Goal: Information Seeking & Learning: Check status

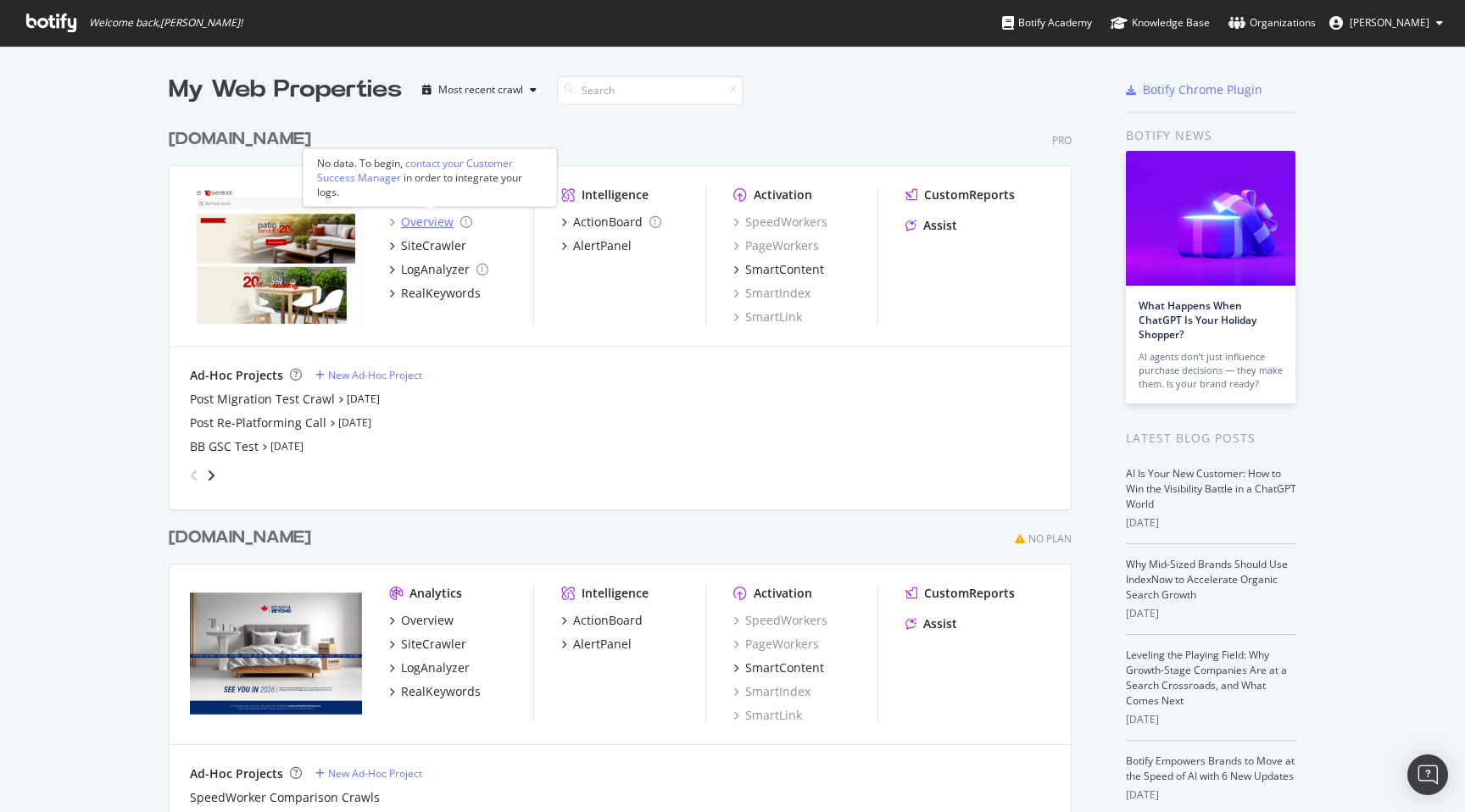
click at [422, 222] on div "Overview" at bounding box center [427, 221] width 52 height 17
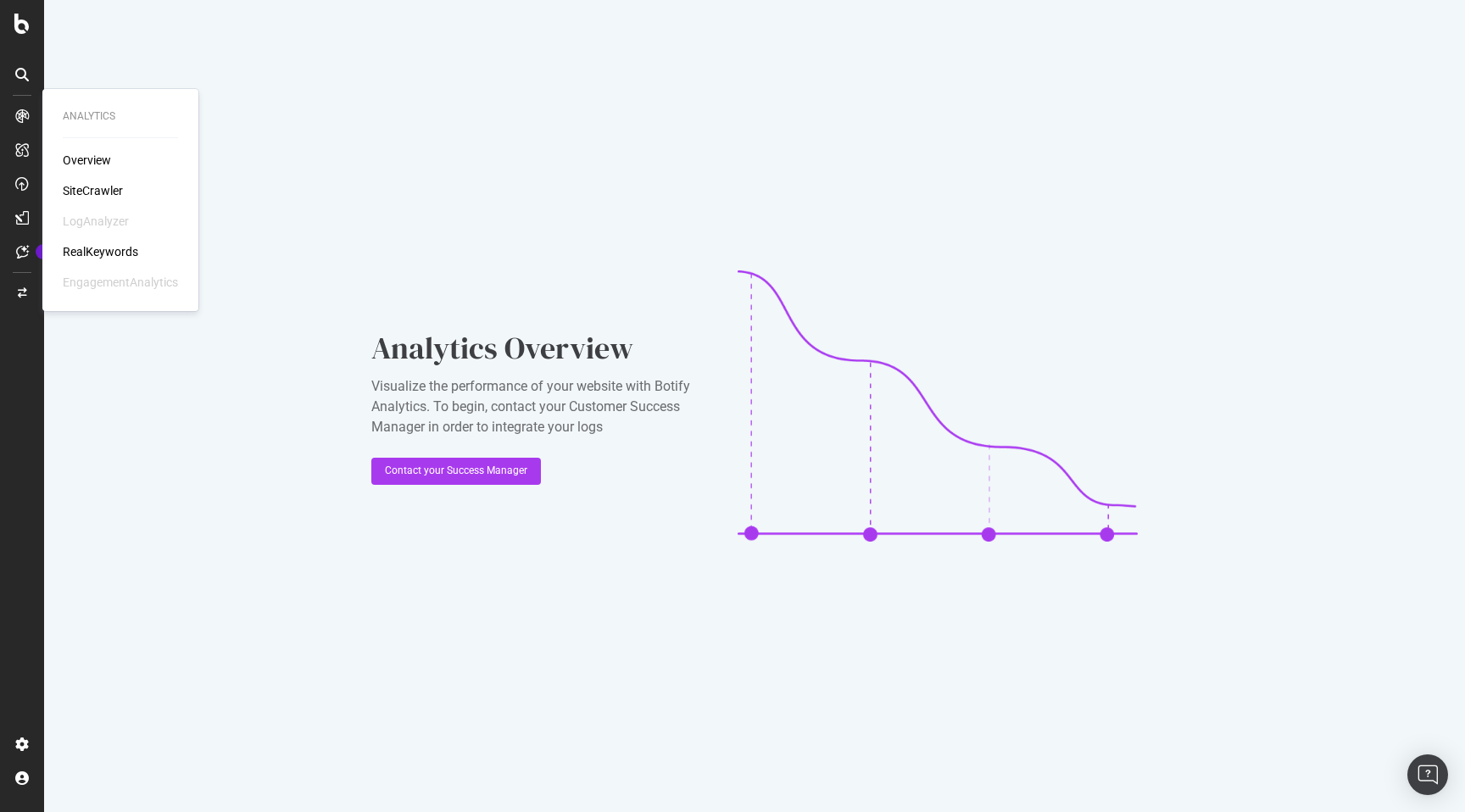
click at [103, 189] on div "SiteCrawler" at bounding box center [93, 190] width 60 height 17
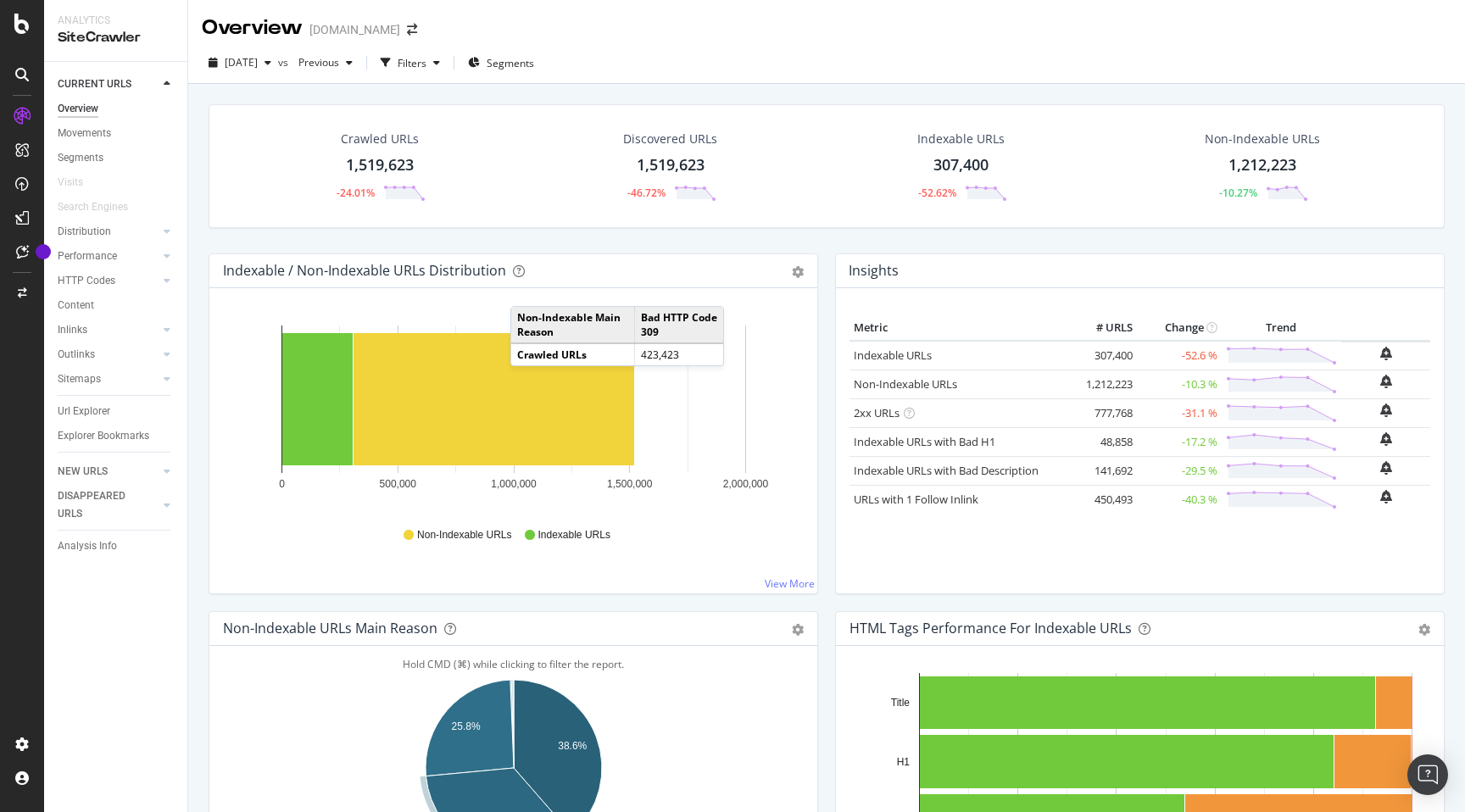
click at [969, 135] on div "Indexable URLs" at bounding box center [961, 138] width 87 height 17
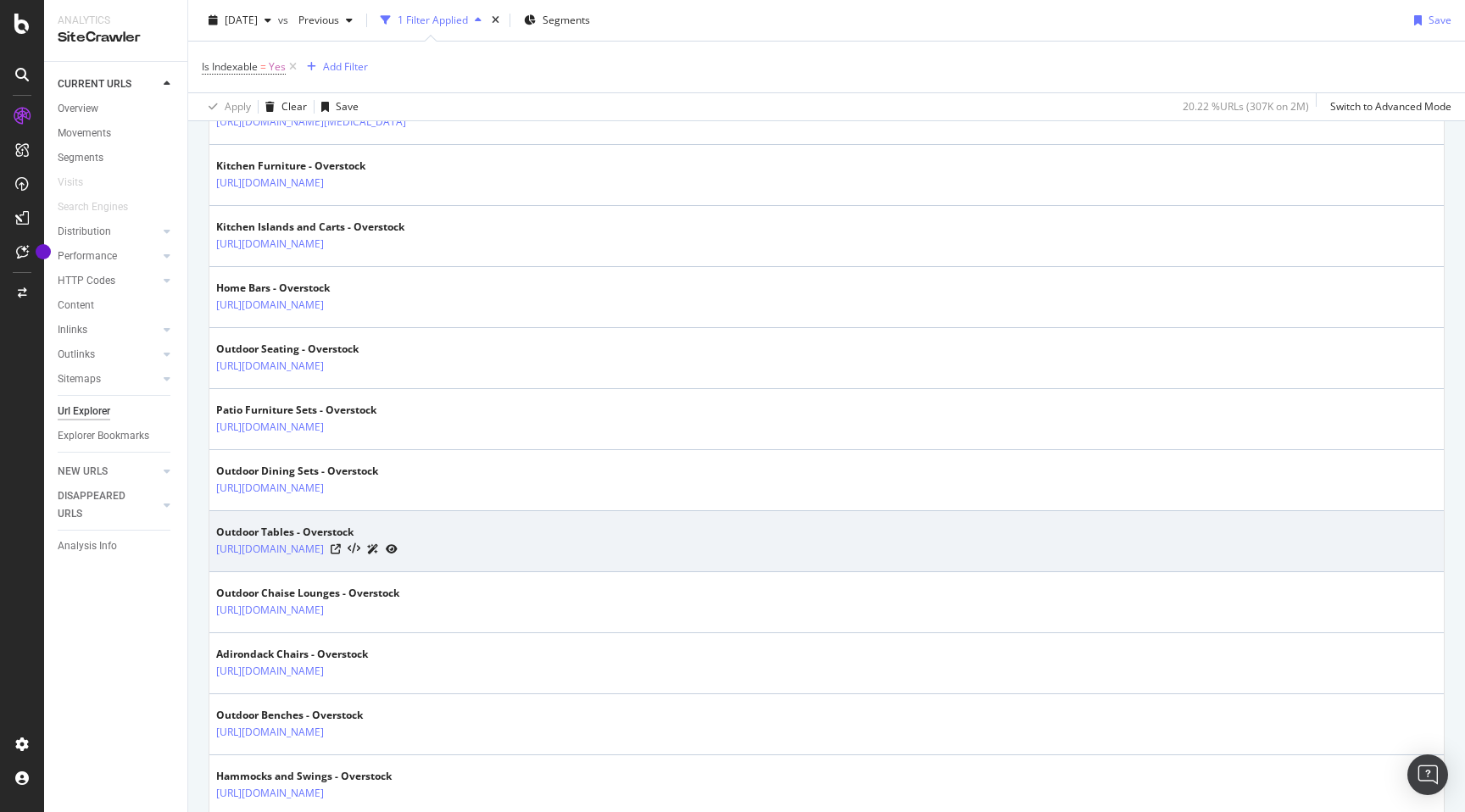
scroll to position [2893, 0]
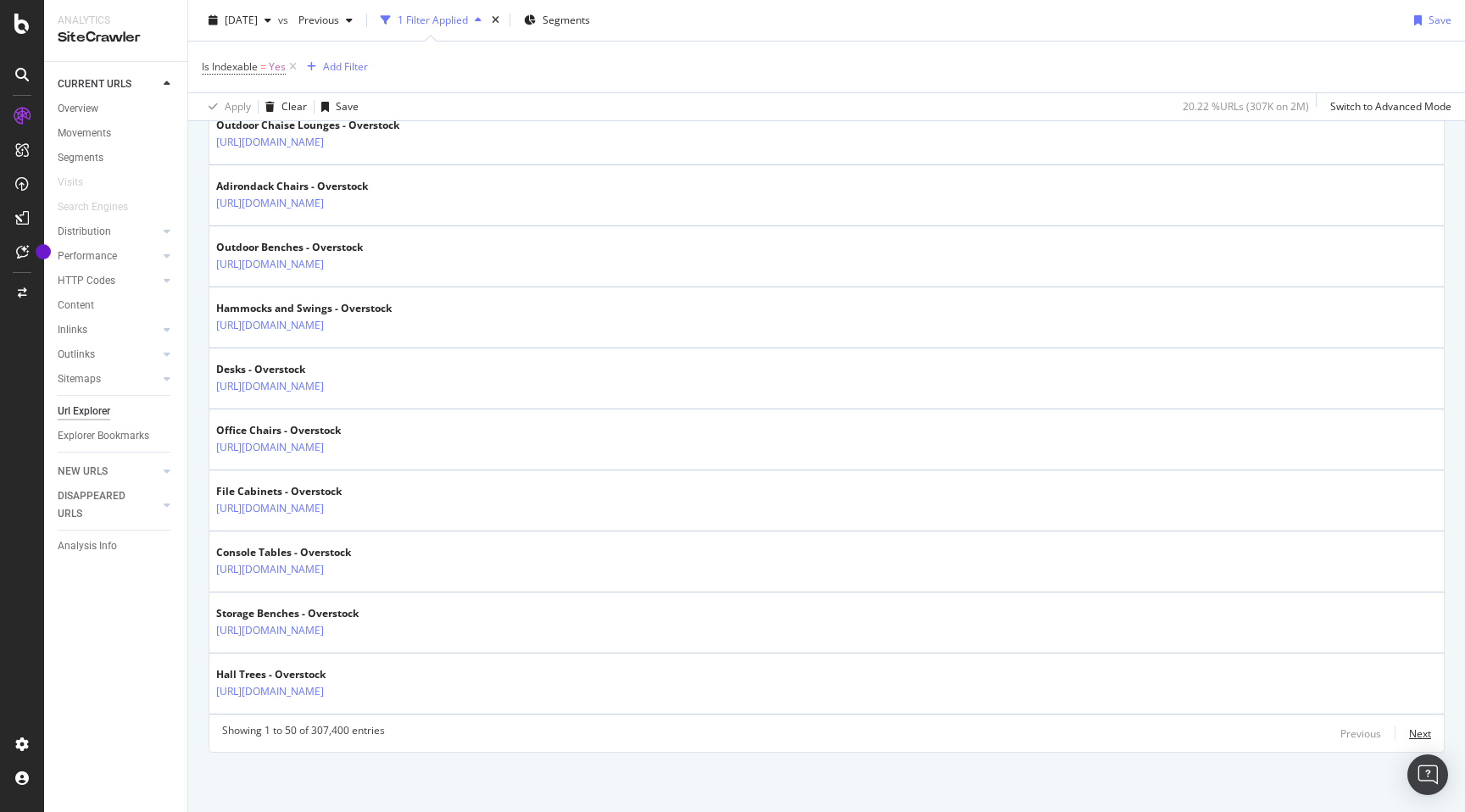
click at [1428, 732] on div "Next" at bounding box center [1419, 733] width 22 height 15
click at [1414, 736] on div "Next" at bounding box center [1419, 733] width 22 height 15
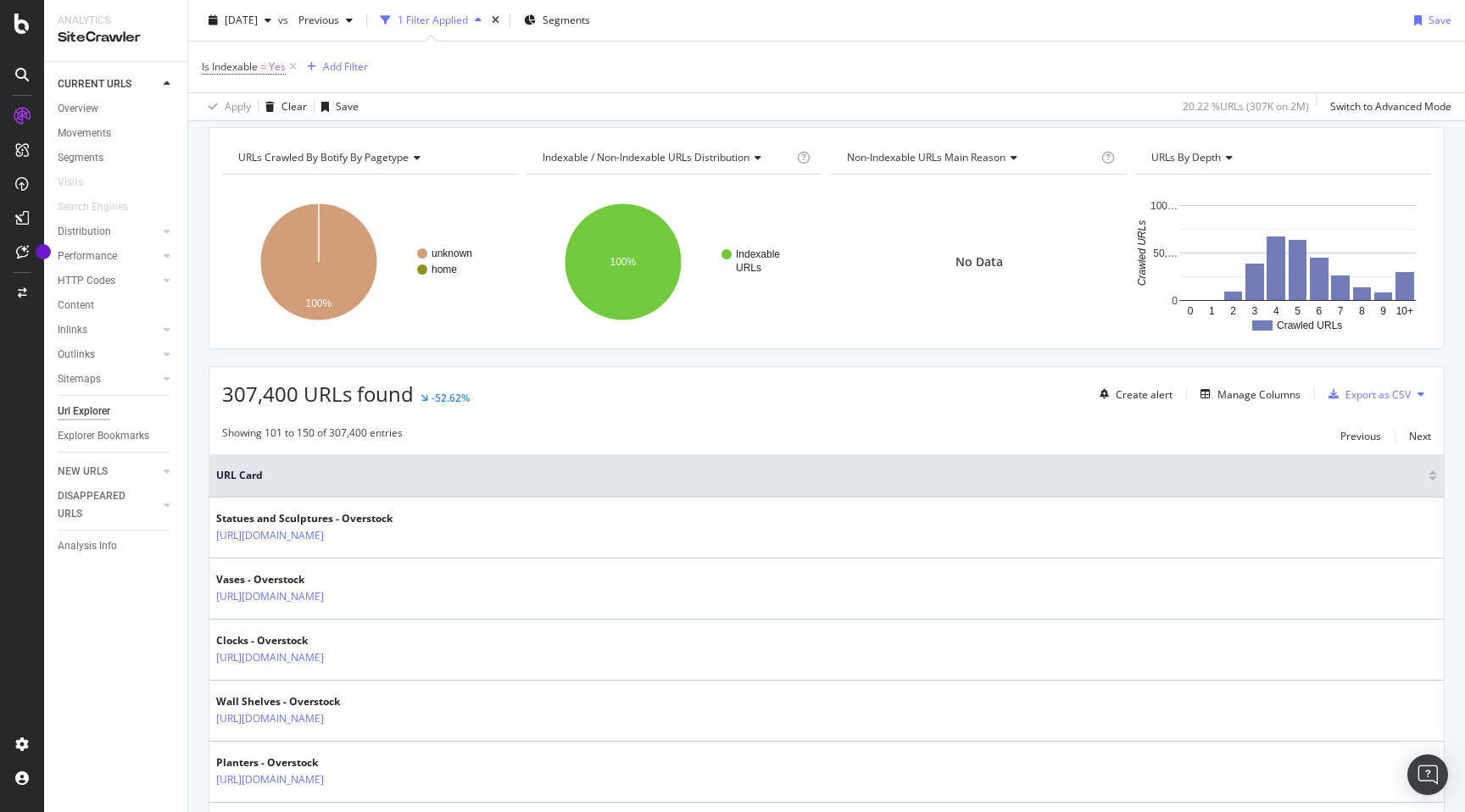
scroll to position [0, 0]
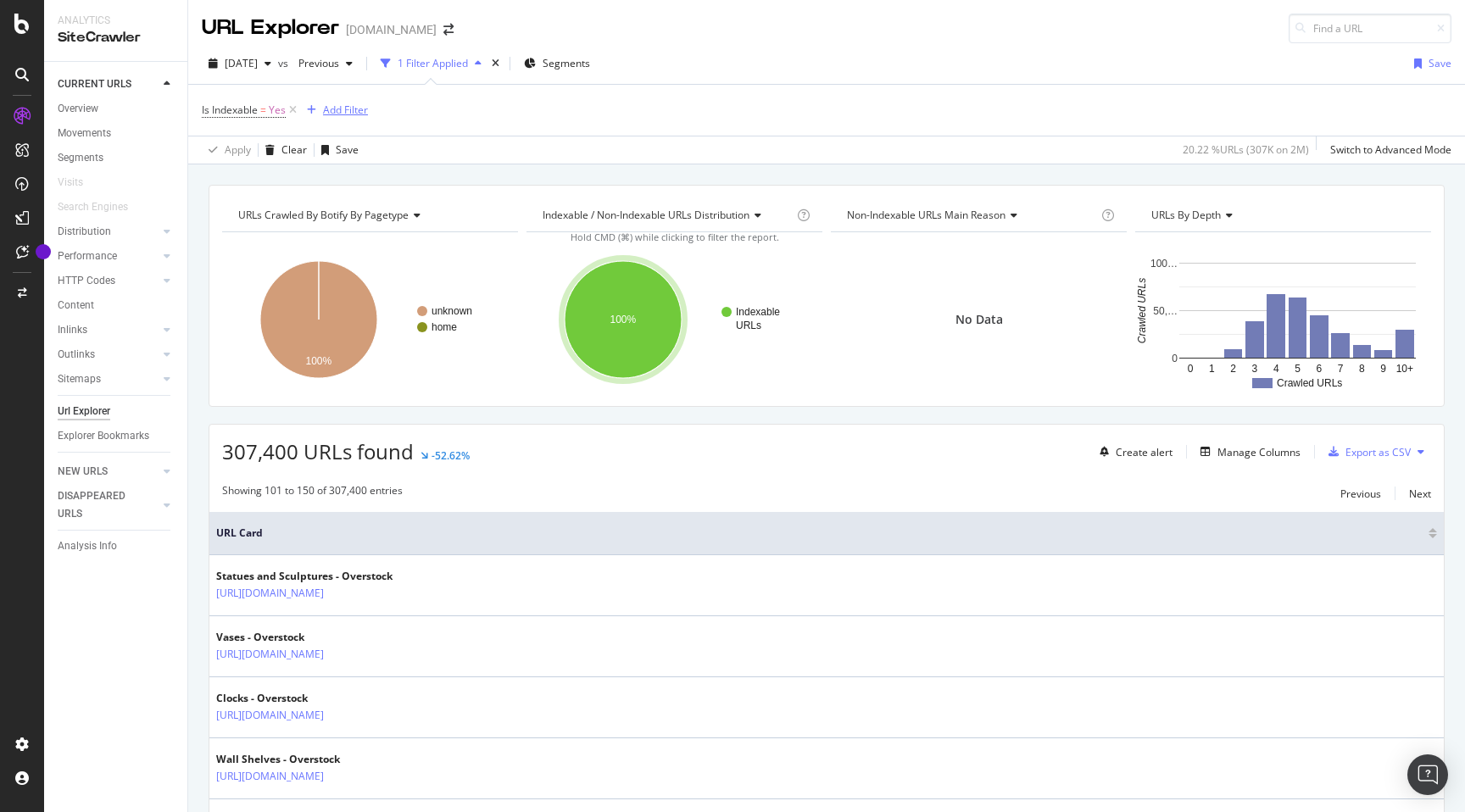
click at [348, 113] on div "Add Filter" at bounding box center [345, 110] width 45 height 15
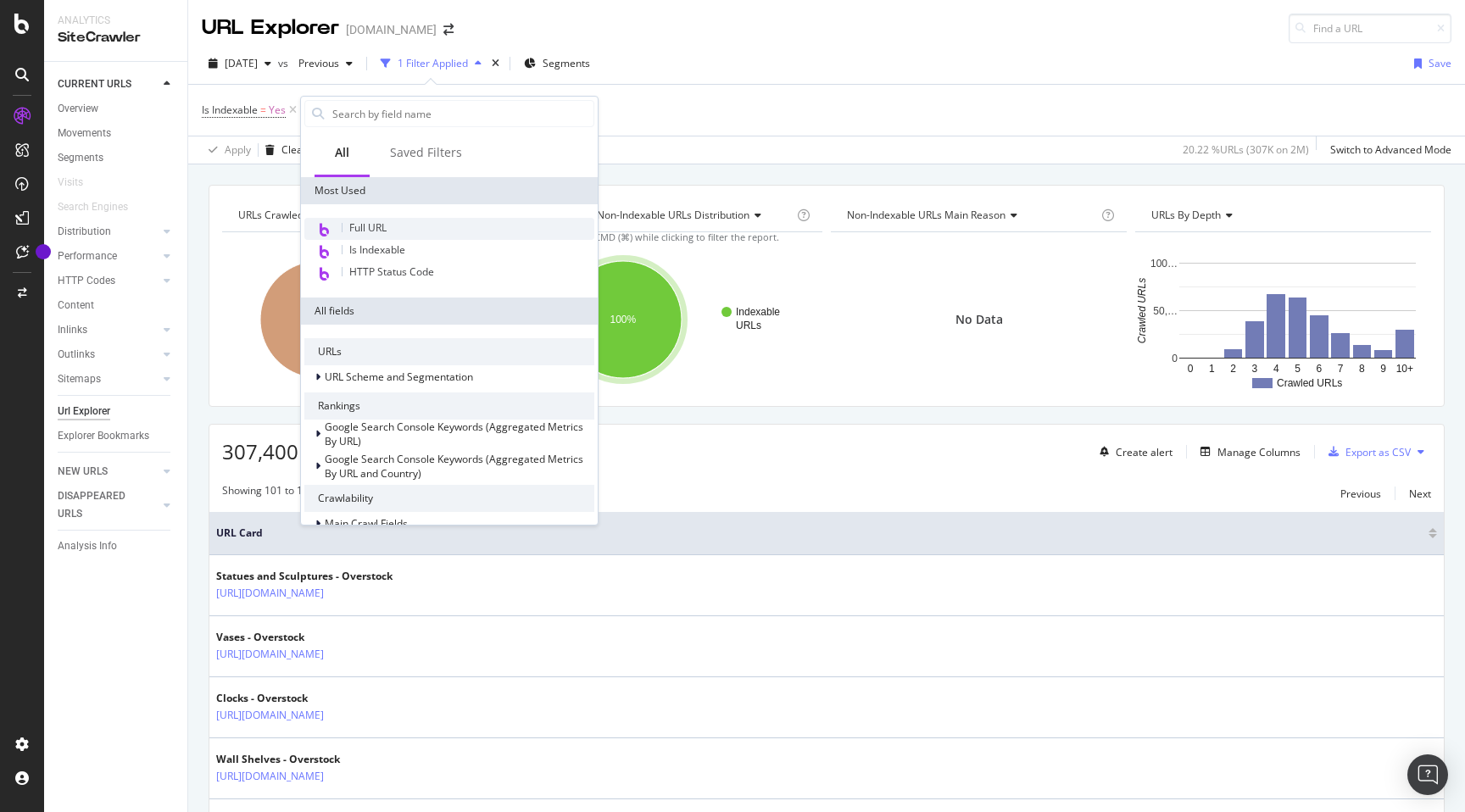
click at [382, 225] on span "Full URL" at bounding box center [368, 227] width 37 height 15
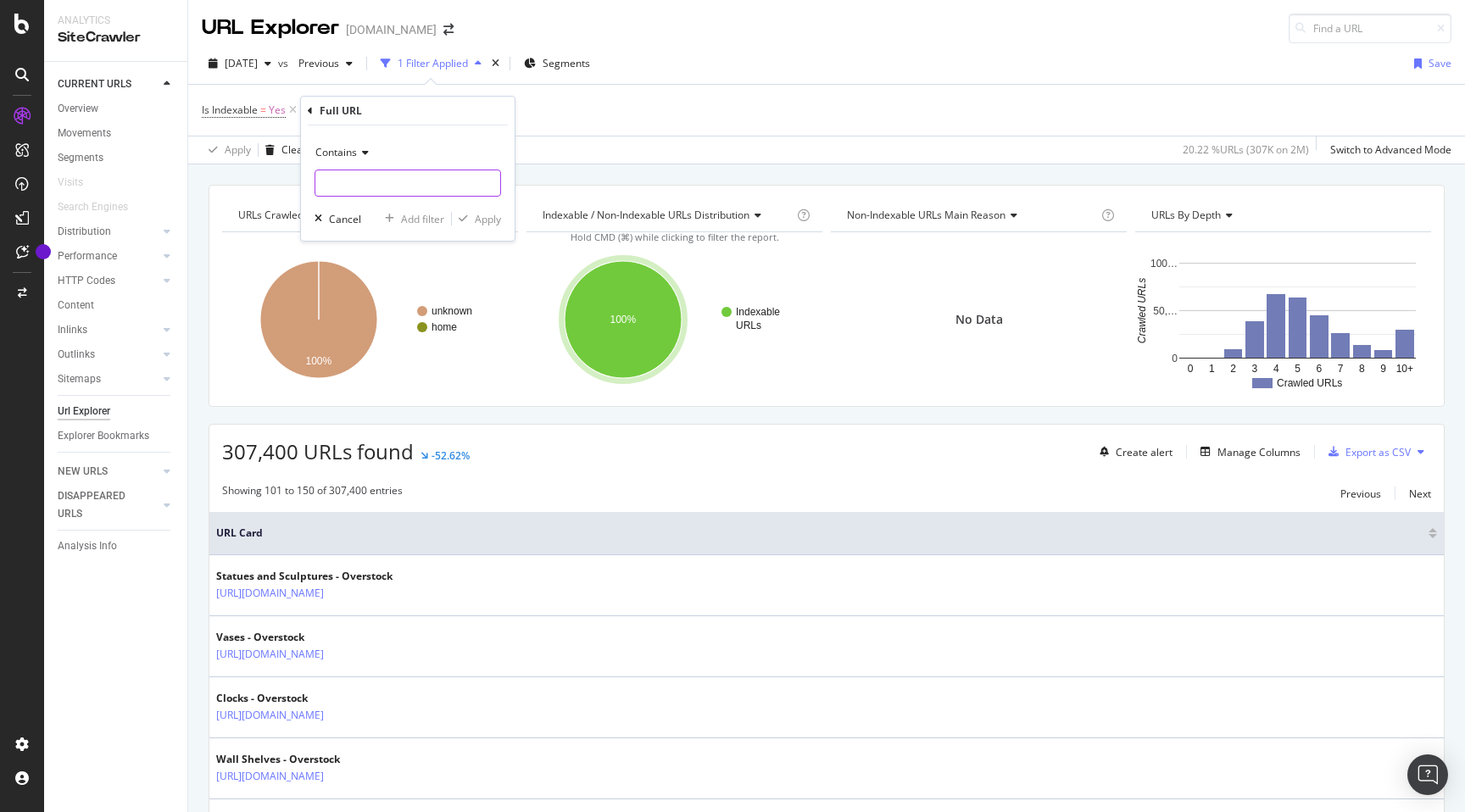
click at [404, 168] on div "Contains" at bounding box center [408, 167] width 187 height 57
click at [404, 177] on input "text" at bounding box center [408, 184] width 185 height 27
type input "product"
click at [485, 218] on div "Apply" at bounding box center [488, 219] width 26 height 15
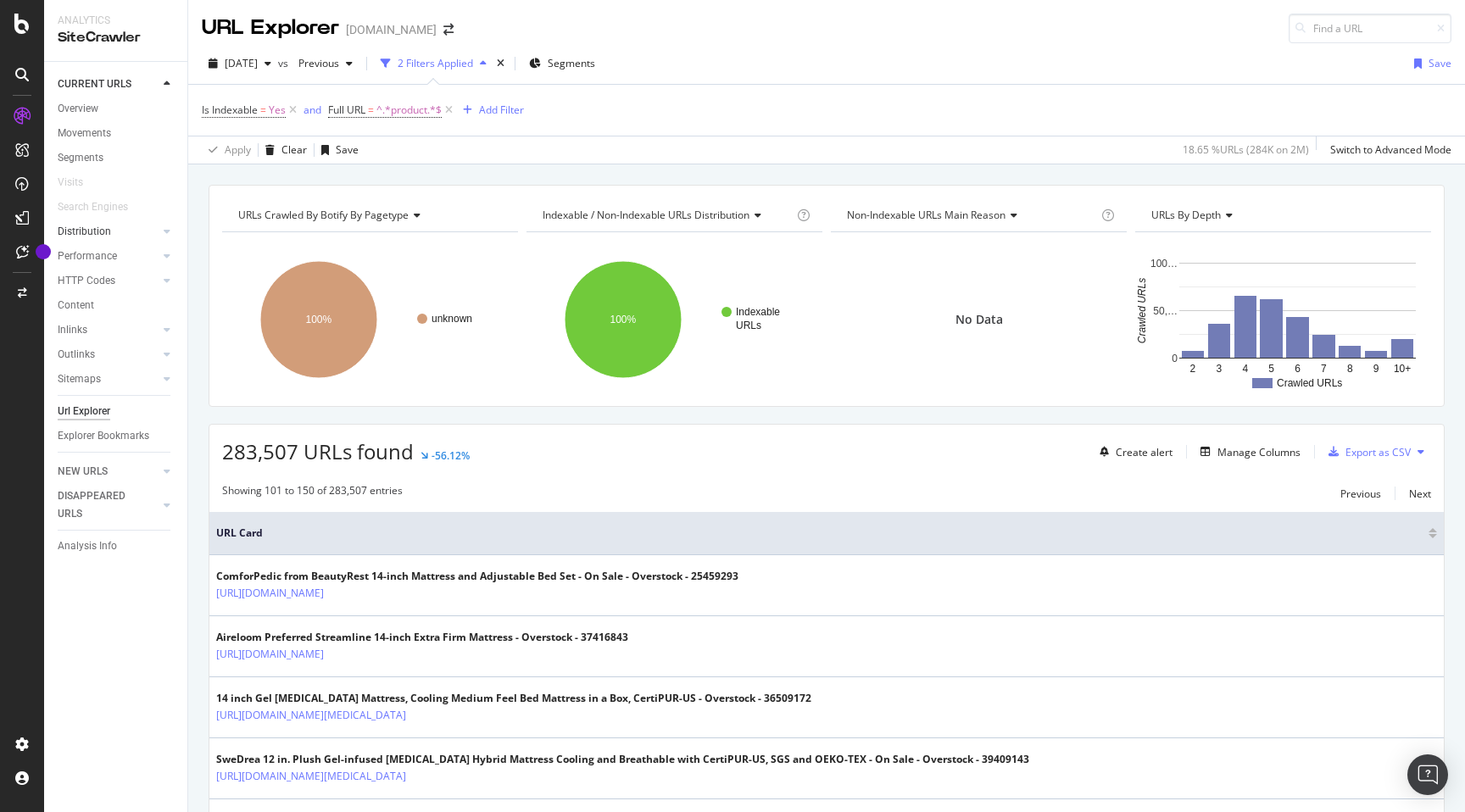
click at [112, 237] on link "Distribution" at bounding box center [108, 232] width 101 height 17
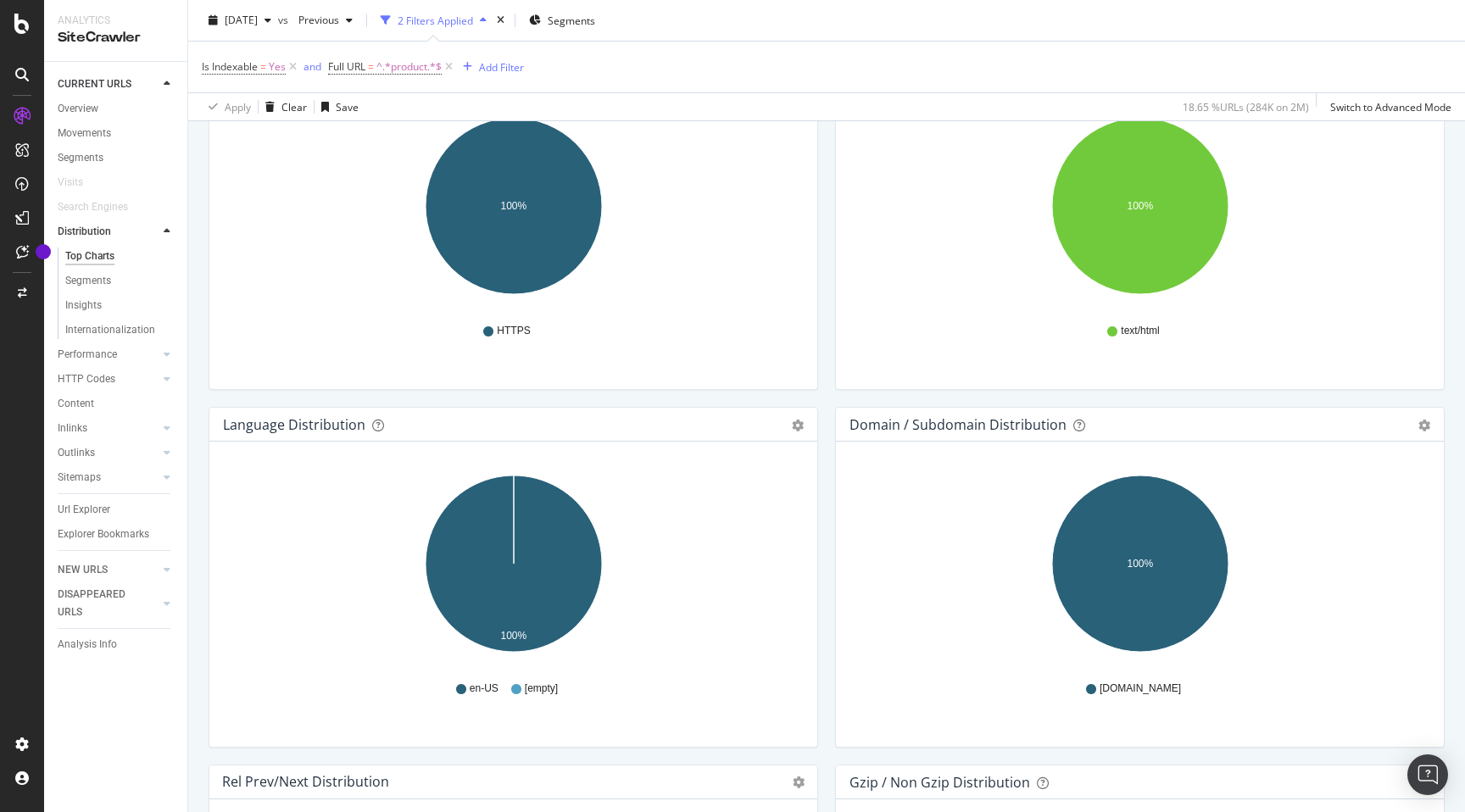
scroll to position [2137, 0]
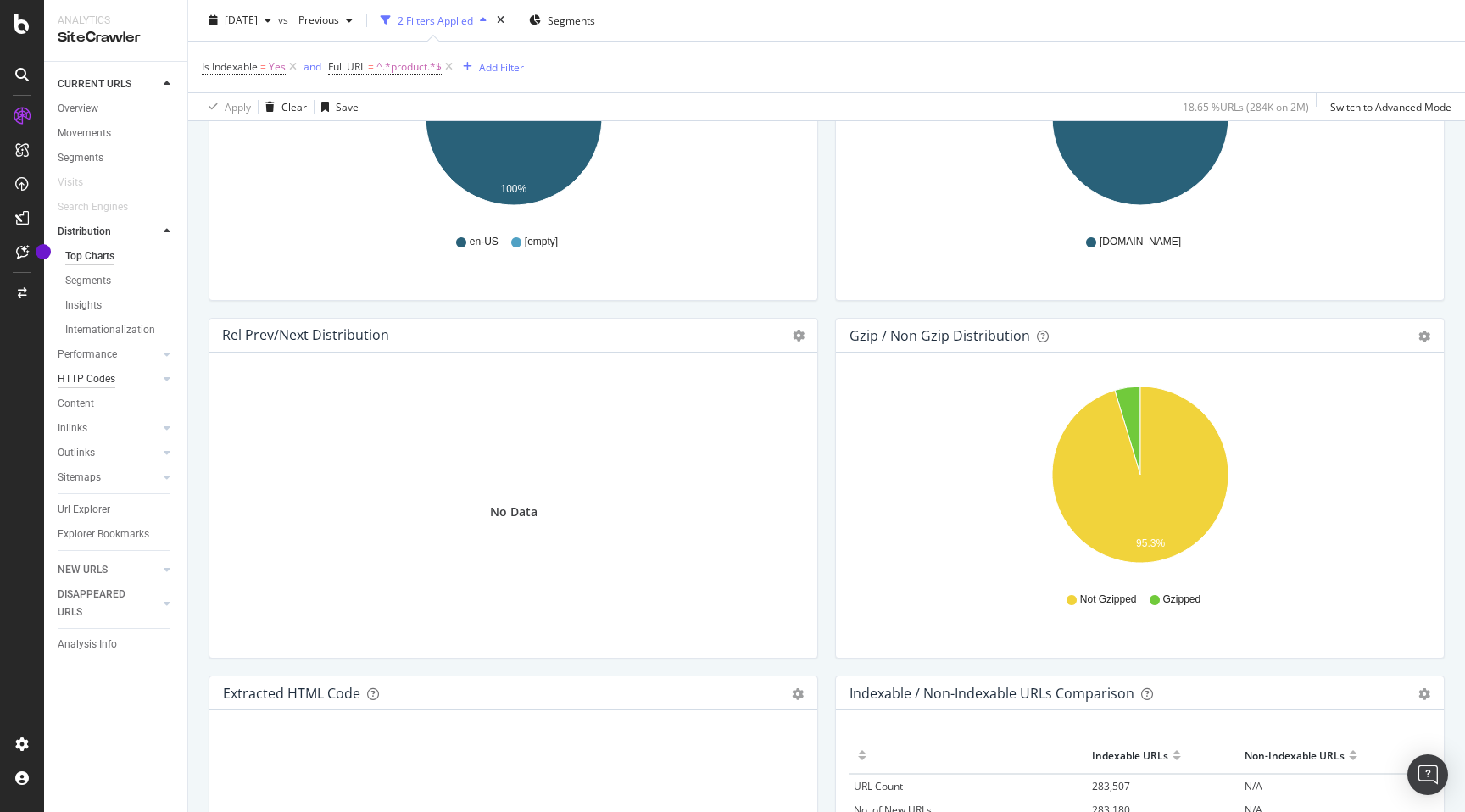
click at [109, 374] on div "HTTP Codes" at bounding box center [85, 379] width 57 height 17
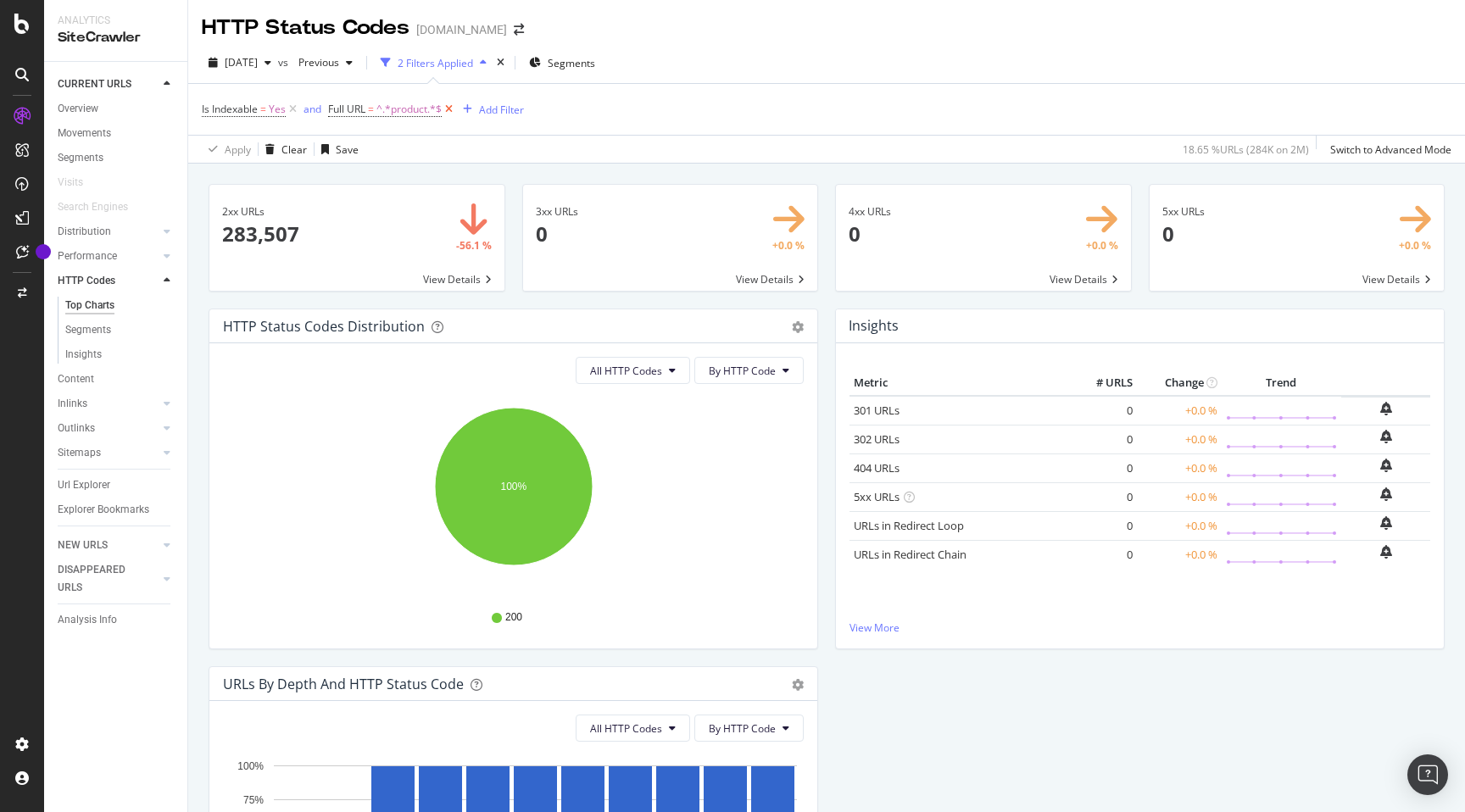
click at [449, 108] on icon at bounding box center [449, 109] width 15 height 17
click at [291, 109] on icon at bounding box center [292, 109] width 15 height 17
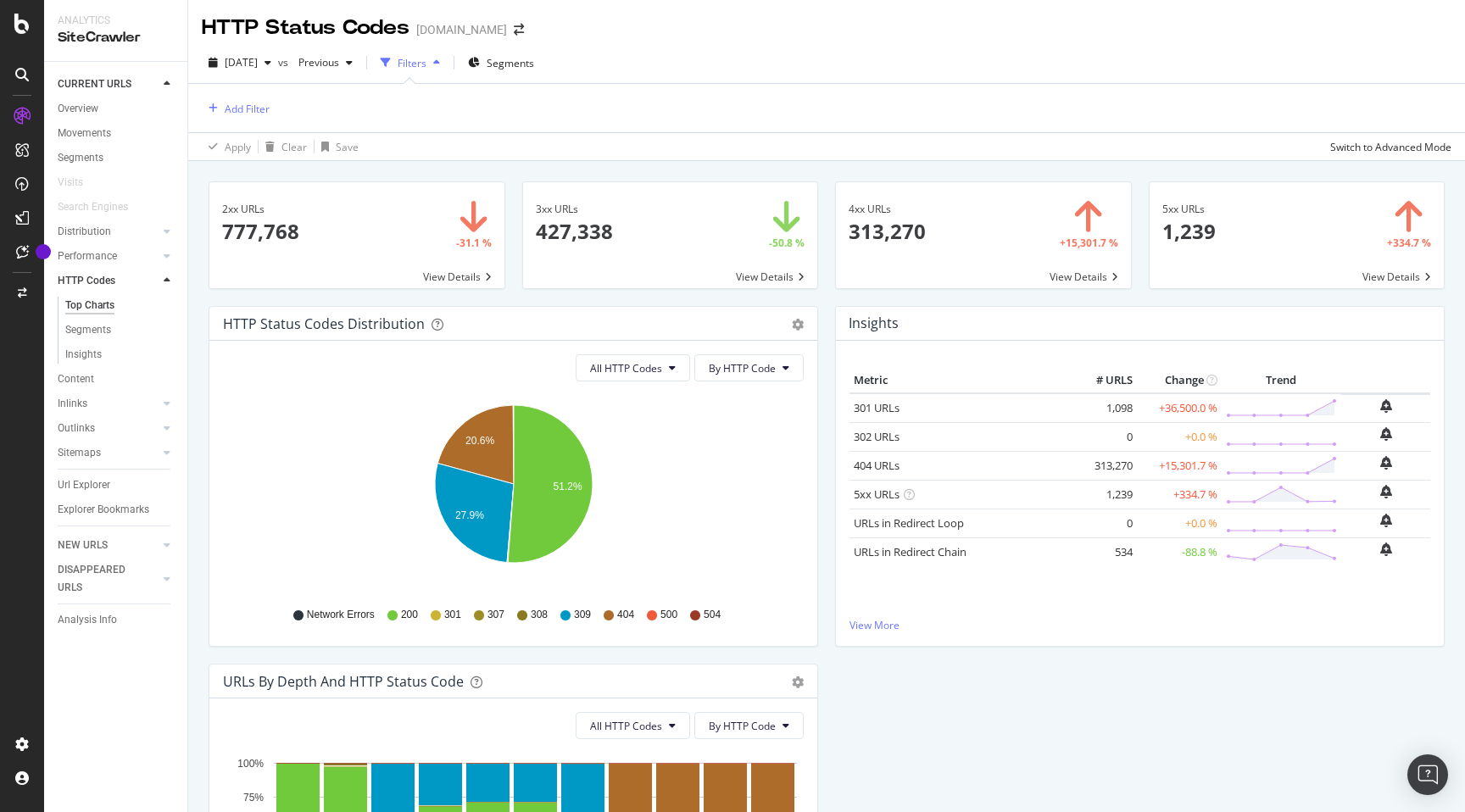
click at [974, 243] on span at bounding box center [983, 235] width 295 height 106
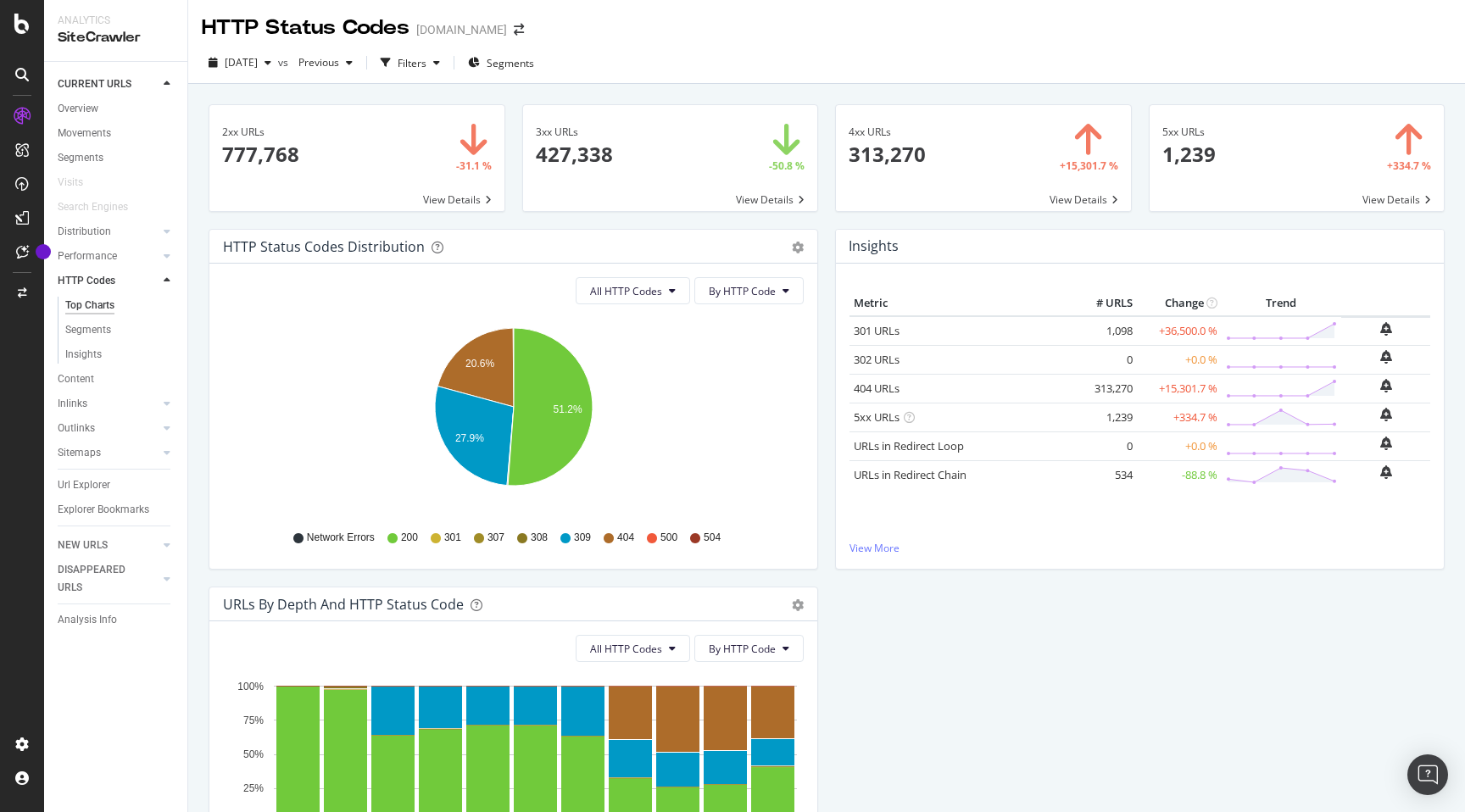
click at [648, 152] on span at bounding box center [670, 157] width 295 height 106
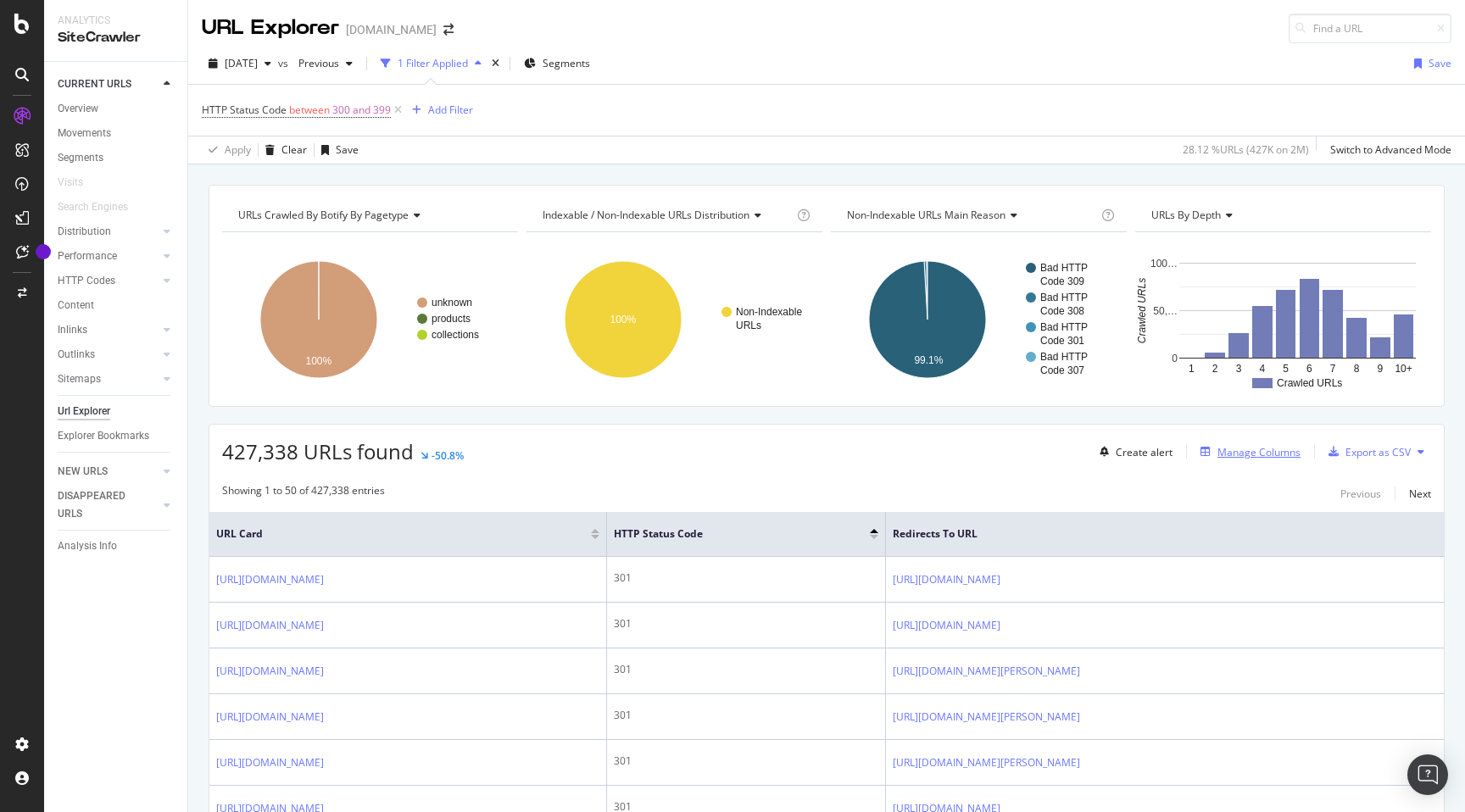
click at [1223, 455] on div "Manage Columns" at bounding box center [1259, 452] width 84 height 15
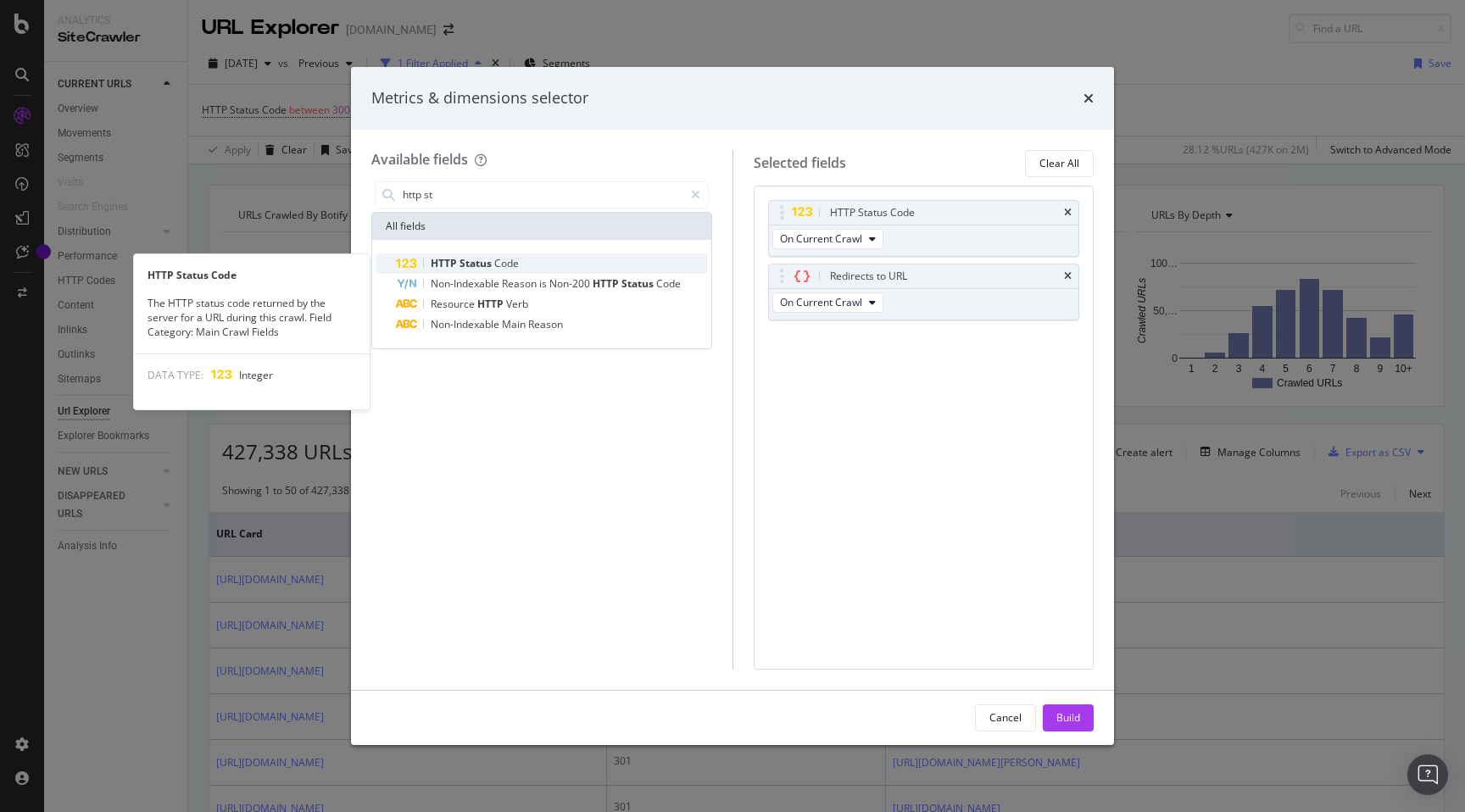
type input "http st"
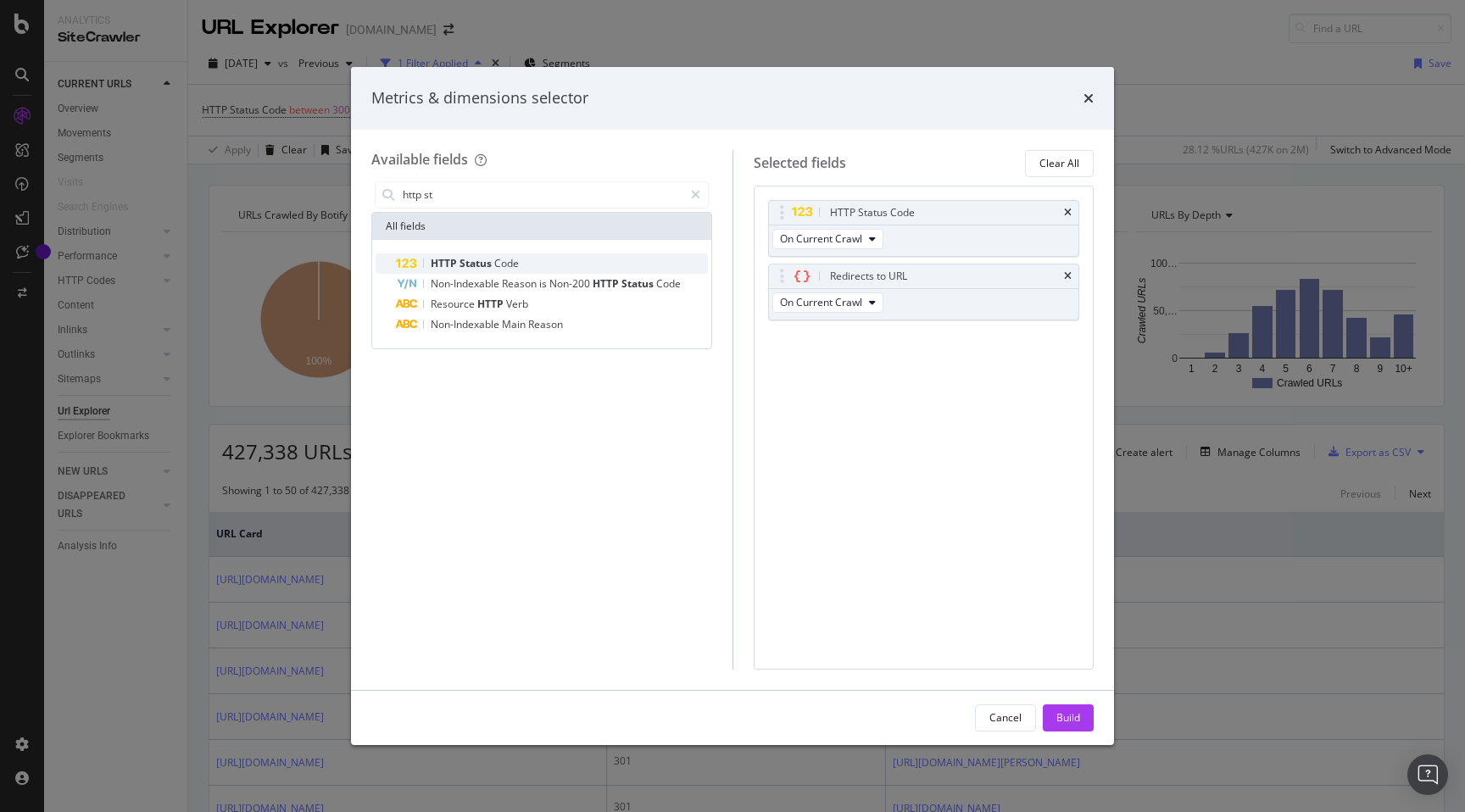
click at [478, 256] on span "Status" at bounding box center [477, 263] width 35 height 15
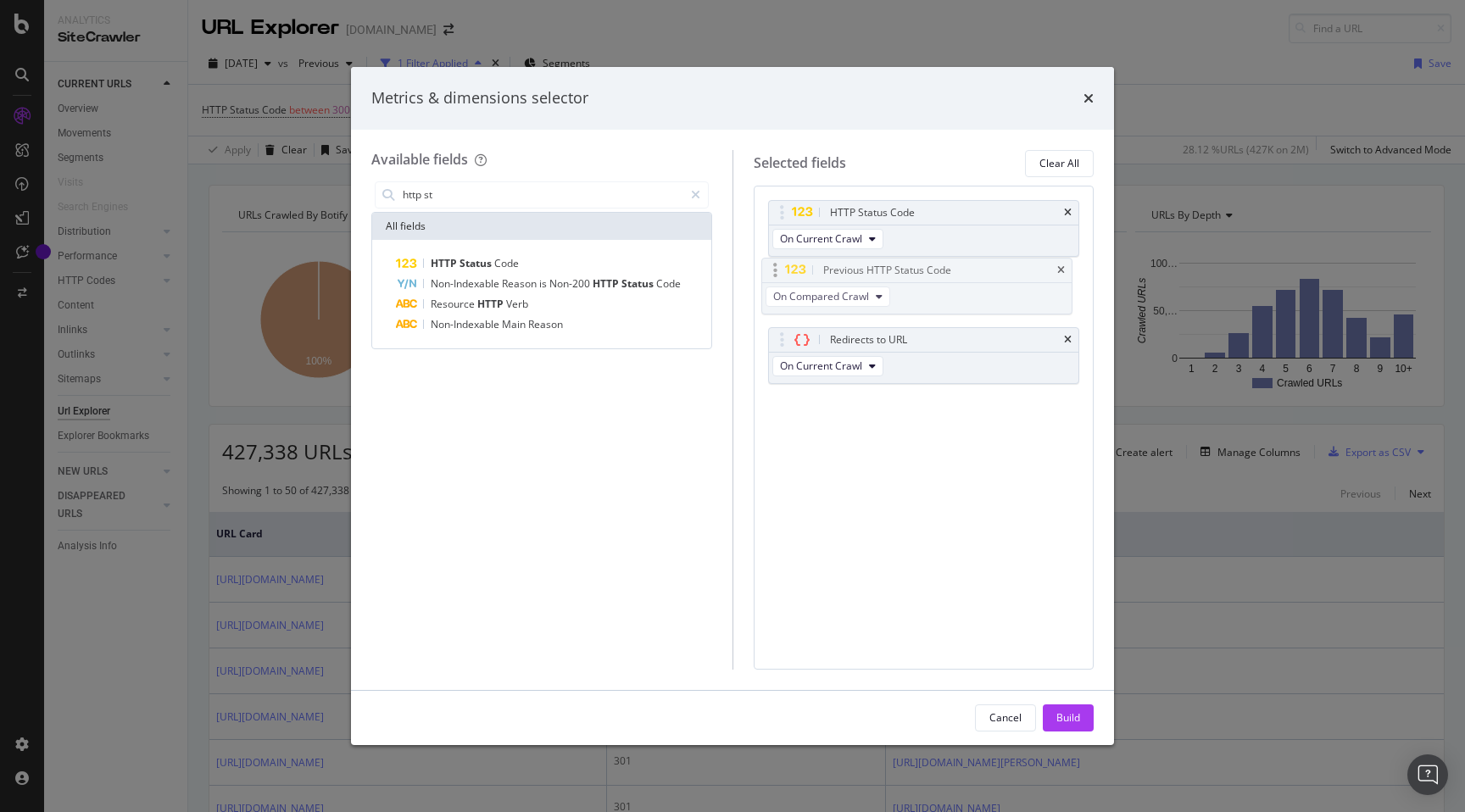
drag, startPoint x: 997, startPoint y: 344, endPoint x: 990, endPoint y: 275, distance: 69.4
click at [990, 275] on body "Analytics SiteCrawler CURRENT URLS Overview Movements Segments Visits Search En…" at bounding box center [732, 406] width 1465 height 812
click at [847, 303] on span "On Compared Crawl" at bounding box center [828, 302] width 96 height 15
click at [960, 502] on div "HTTP Status Code On Current Crawl Previous HTTP Status Code On Compared Crawl R…" at bounding box center [924, 427] width 341 height 484
click at [1083, 710] on button "Build" at bounding box center [1068, 718] width 51 height 27
